Goal: Book appointment/travel/reservation

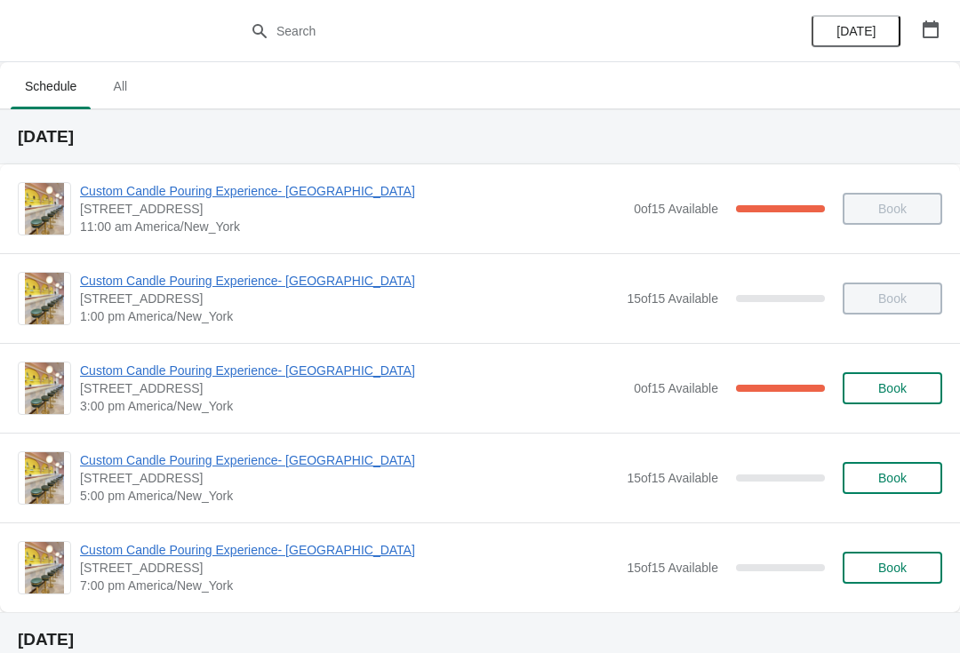
click at [930, 33] on icon "button" at bounding box center [931, 29] width 18 height 18
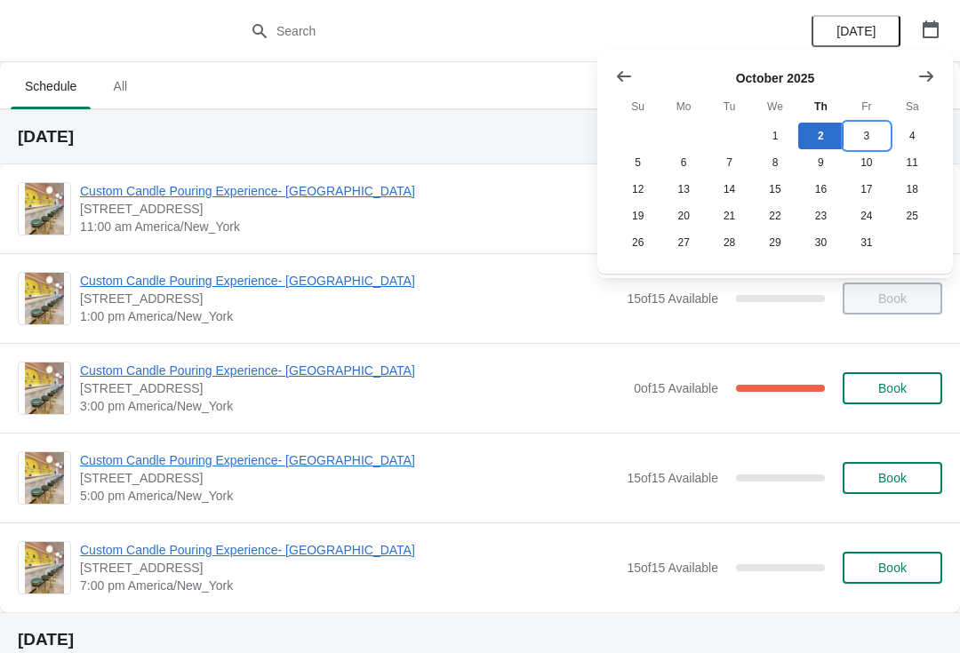
click at [876, 144] on button "3" at bounding box center [866, 136] width 45 height 27
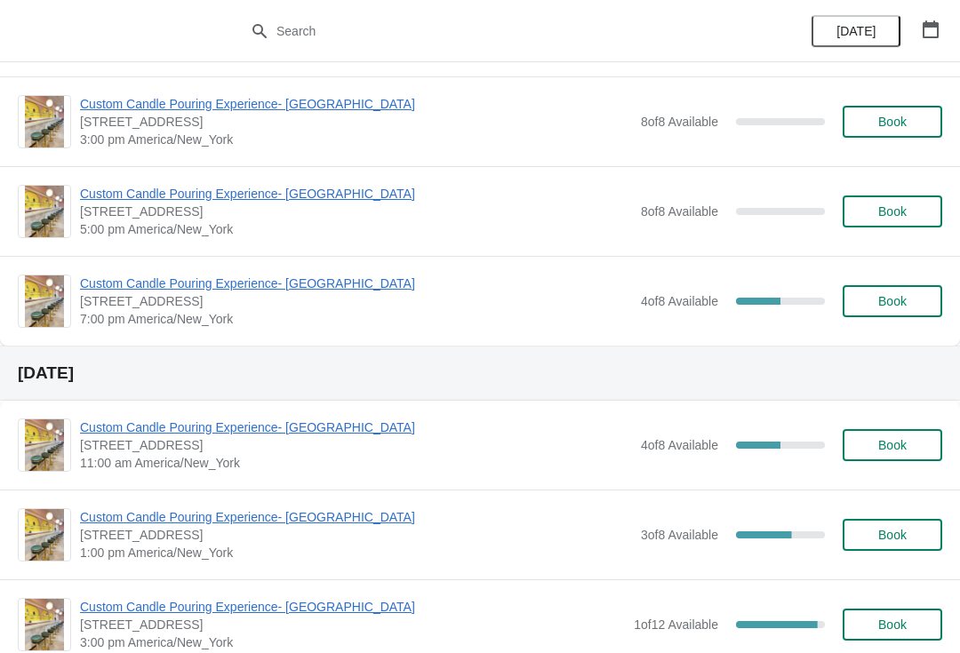
scroll to position [264, 0]
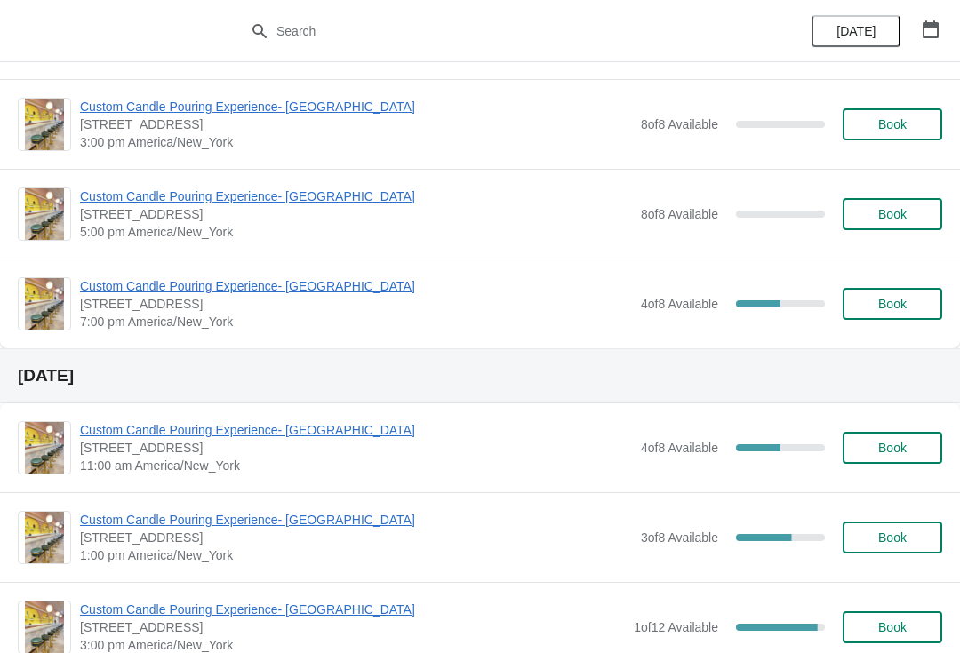
click at [895, 319] on button "Book" at bounding box center [893, 304] width 100 height 32
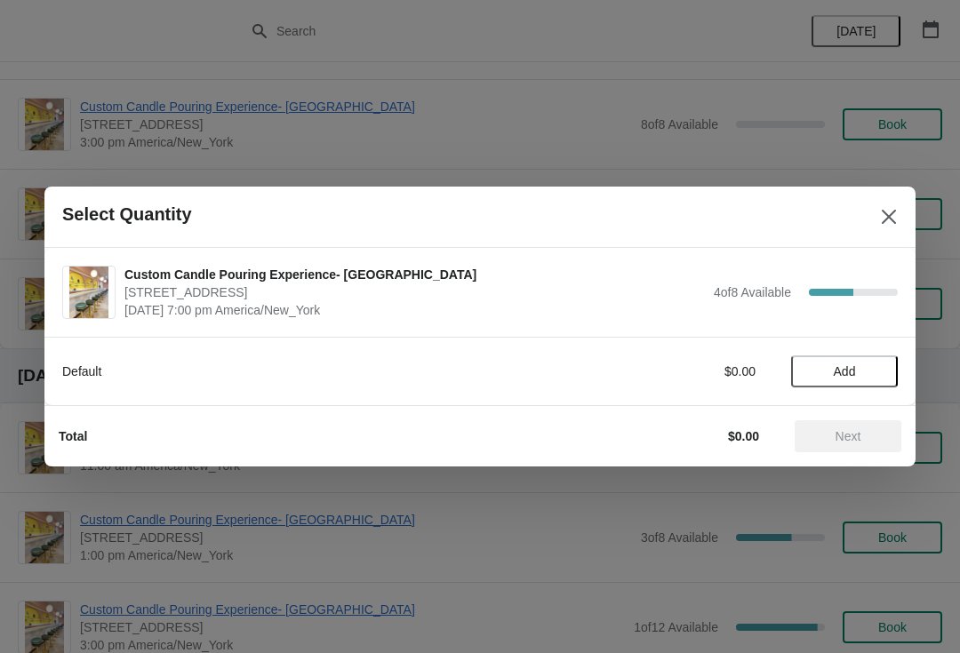
click at [851, 380] on button "Add" at bounding box center [844, 372] width 107 height 32
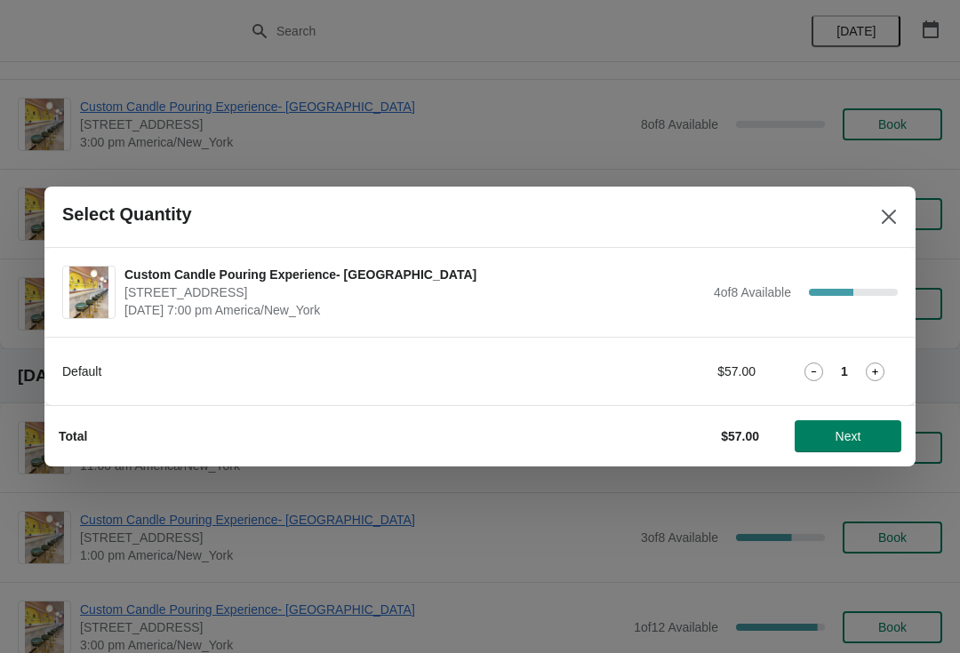
click at [871, 375] on icon at bounding box center [875, 372] width 19 height 19
click at [882, 436] on span "Next" at bounding box center [848, 436] width 78 height 14
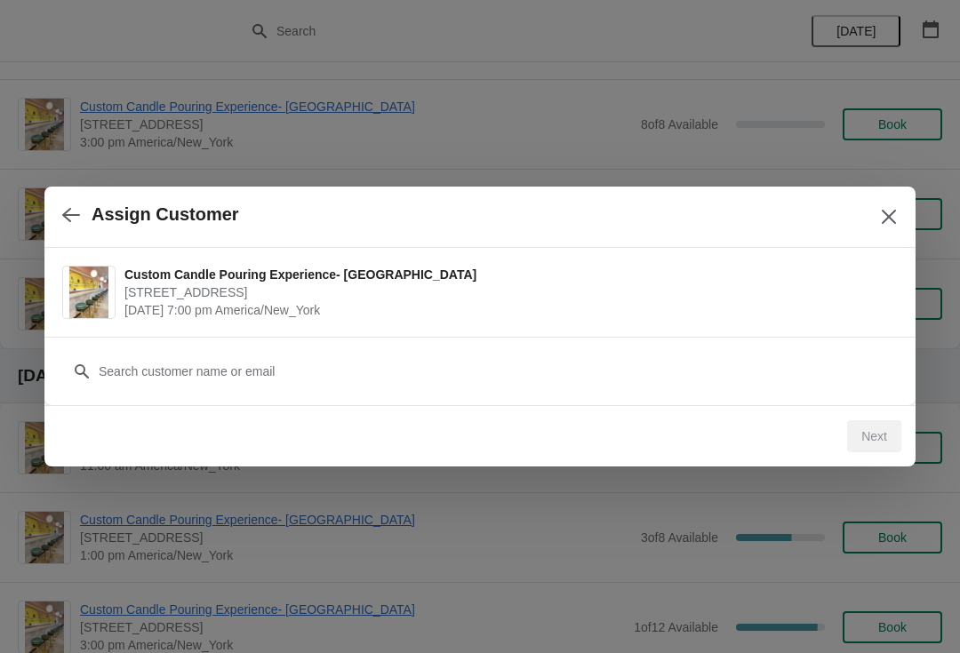
click at [812, 351] on div "Customer" at bounding box center [480, 363] width 836 height 50
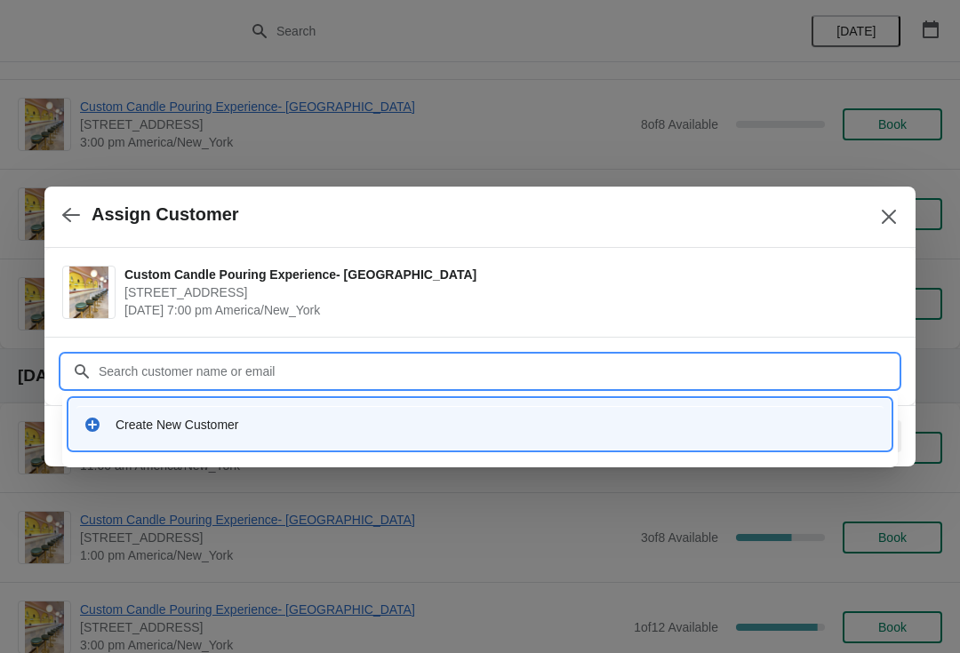
click at [580, 408] on div "Create New Customer" at bounding box center [479, 424] width 807 height 36
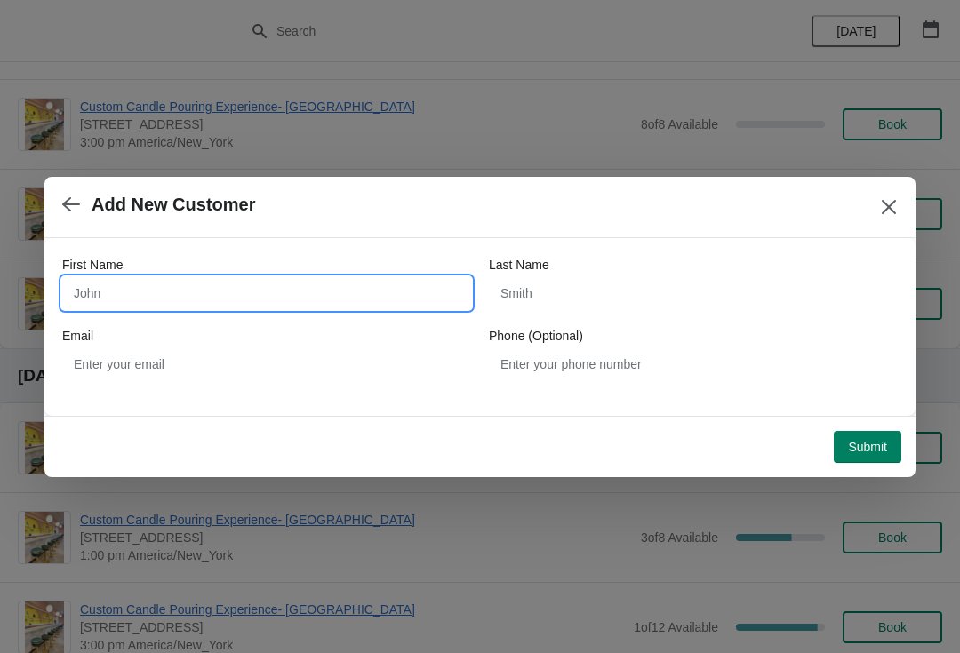
click at [320, 277] on input "First Name" at bounding box center [266, 293] width 409 height 32
type input "[PERSON_NAME]"
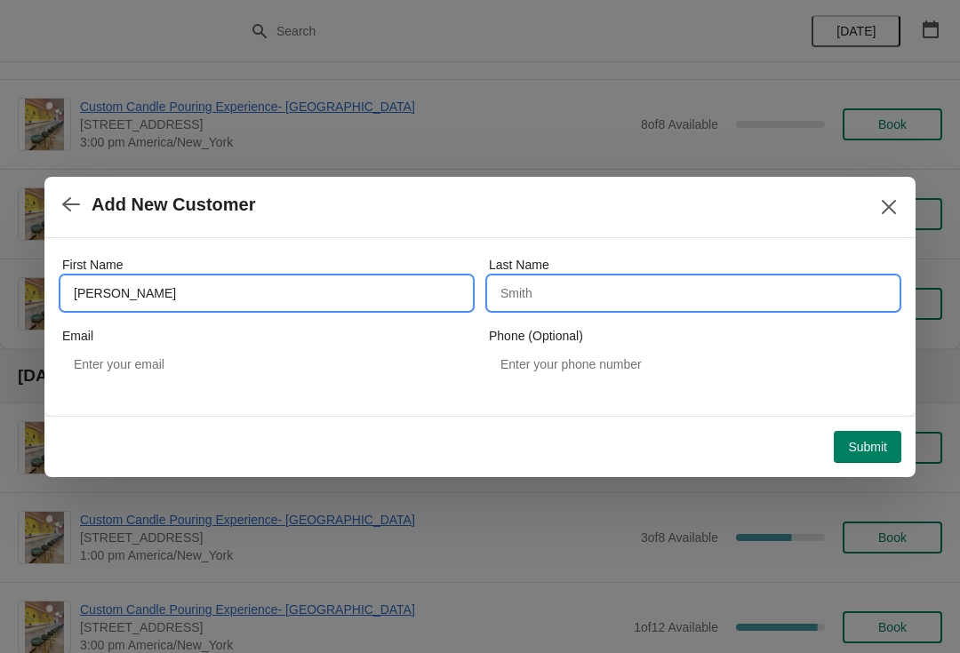
click at [721, 289] on input "Last Name" at bounding box center [693, 293] width 409 height 32
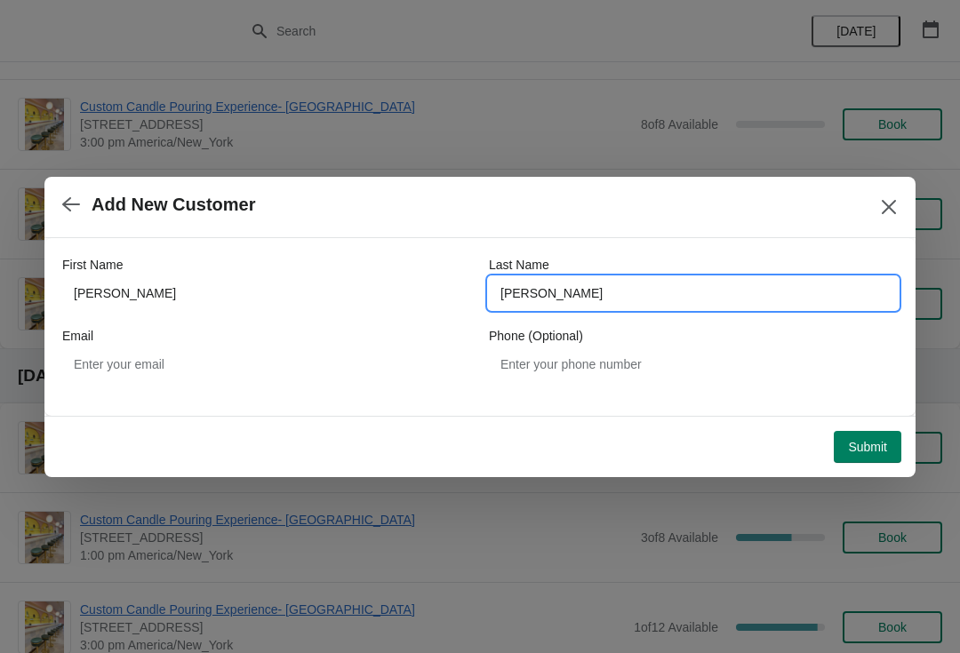
type input "[PERSON_NAME]"
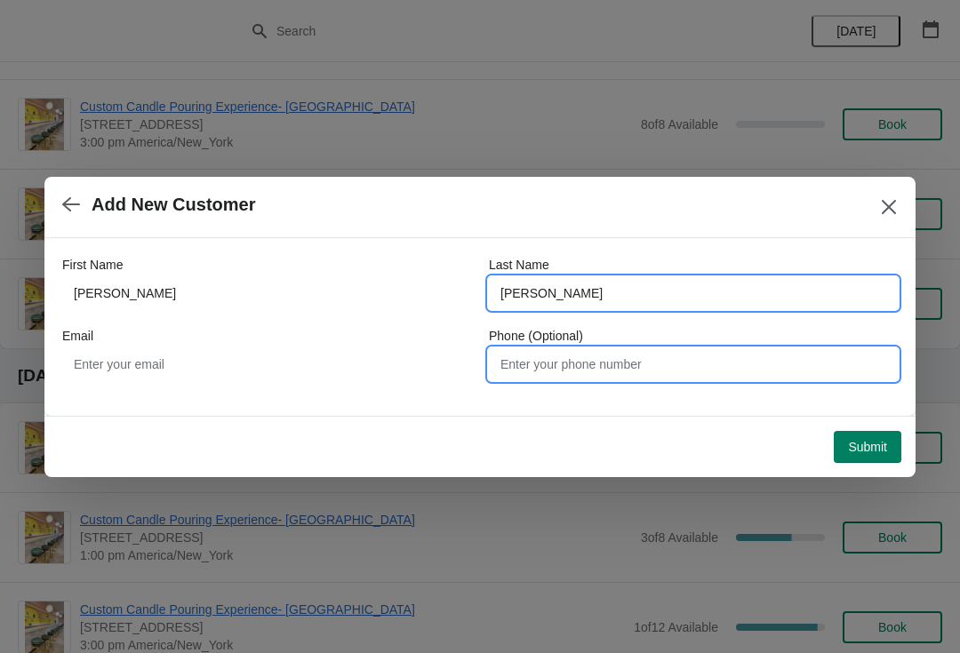
click at [680, 353] on input "Phone (Optional)" at bounding box center [693, 364] width 409 height 32
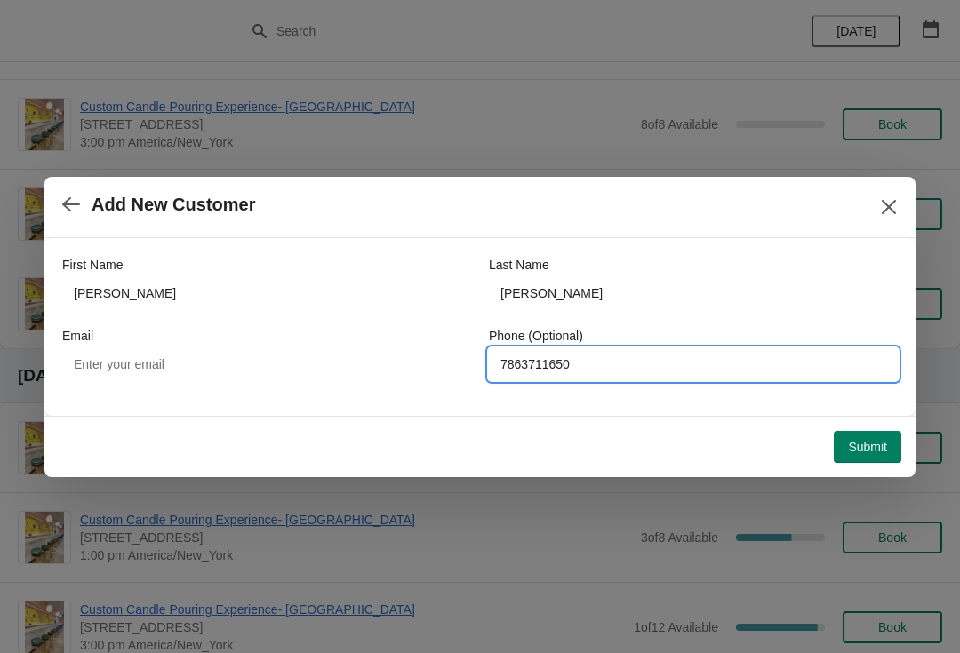
type input "7863711650"
click at [871, 451] on span "Submit" at bounding box center [867, 447] width 39 height 14
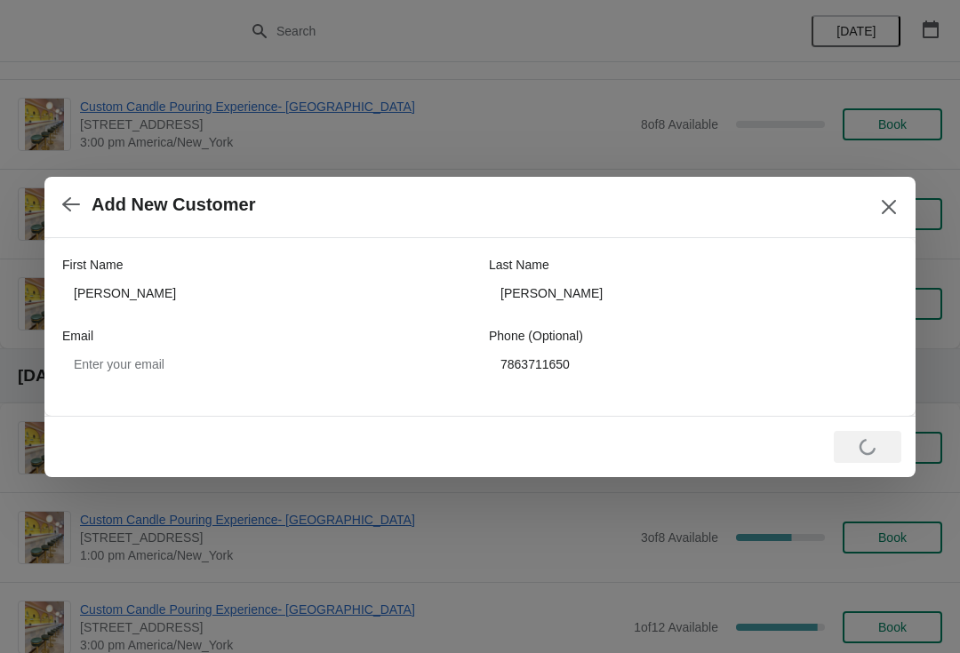
click at [884, 206] on icon "Close" at bounding box center [889, 207] width 18 height 18
